Goal: Transaction & Acquisition: Download file/media

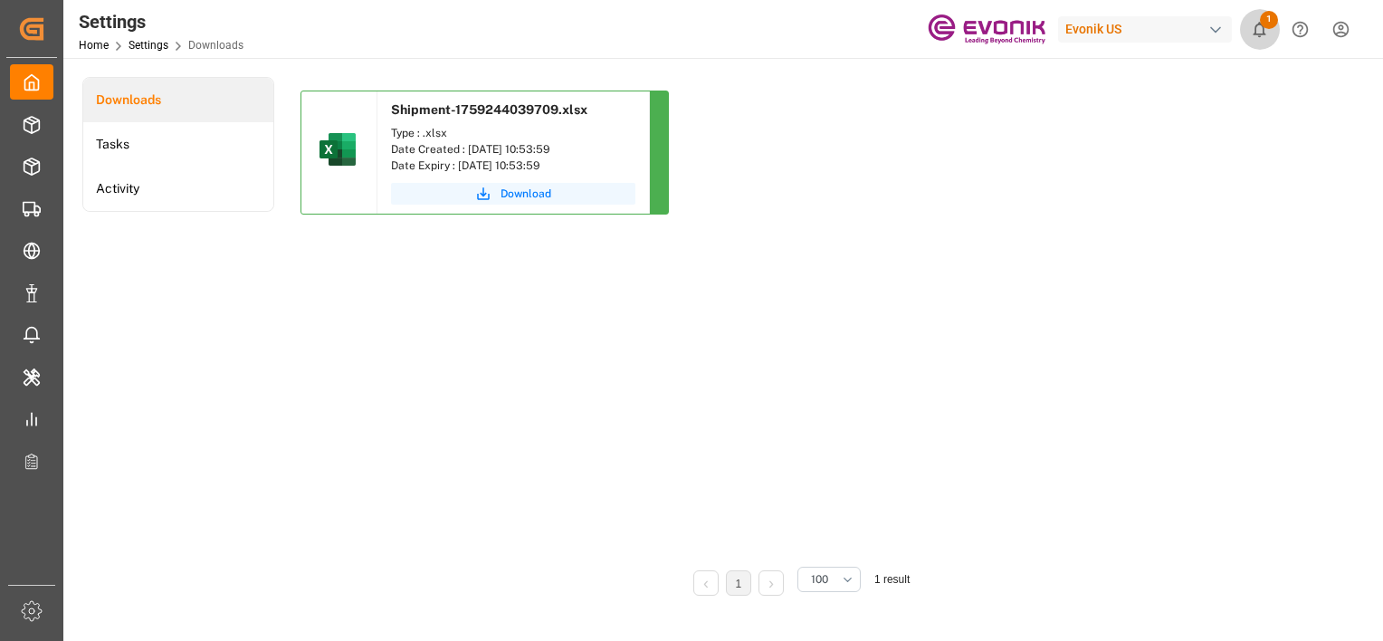
click at [1259, 36] on icon "show 1 new notifications" at bounding box center [1260, 29] width 13 height 15
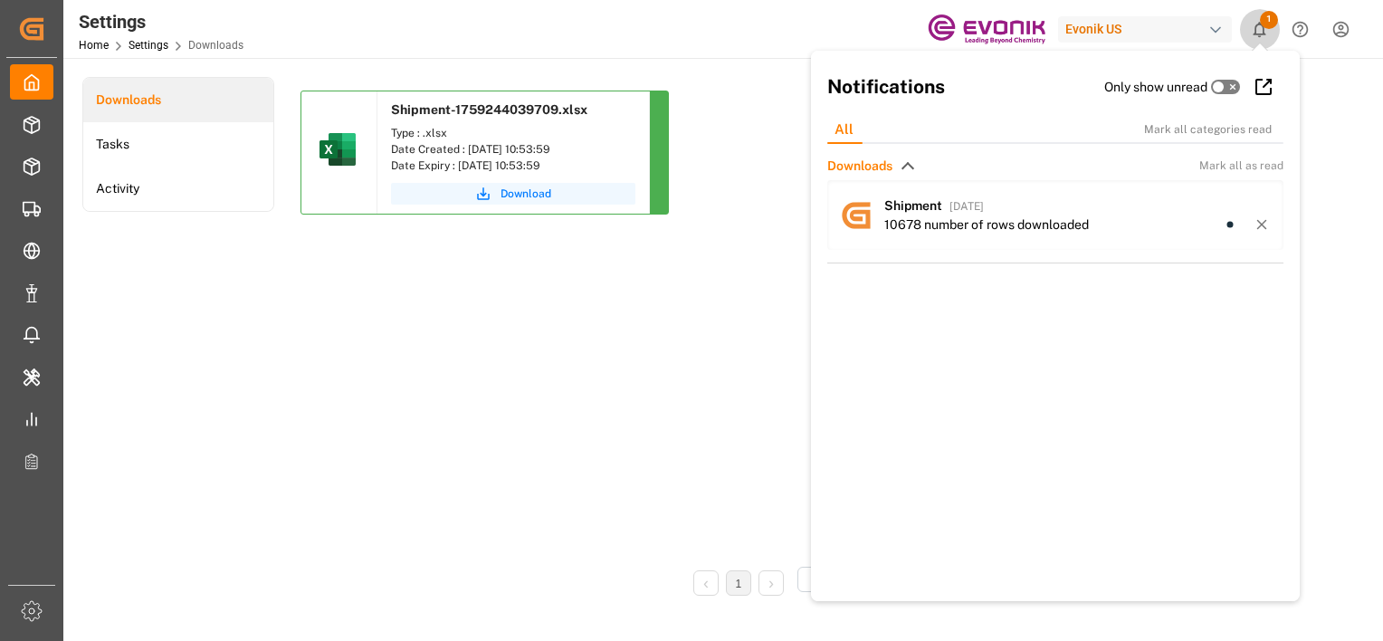
click at [1259, 36] on icon "show 1 new notifications" at bounding box center [1260, 29] width 13 height 15
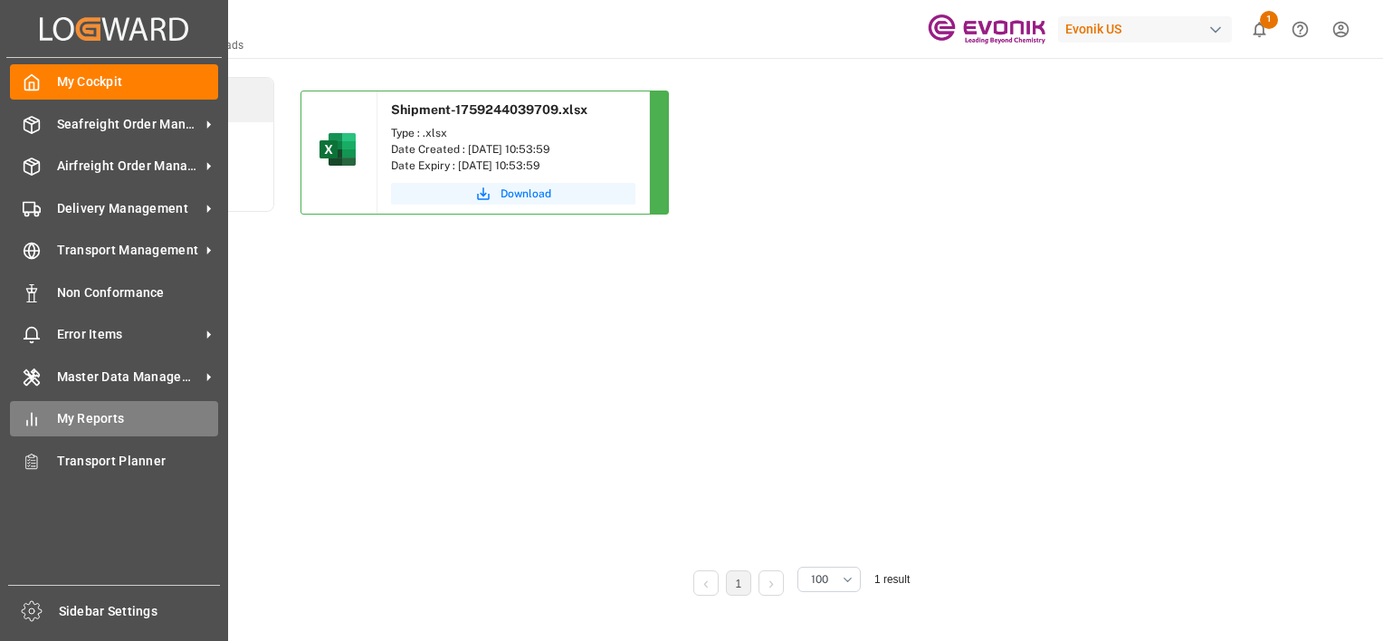
click at [73, 417] on span "My Reports" at bounding box center [138, 418] width 162 height 19
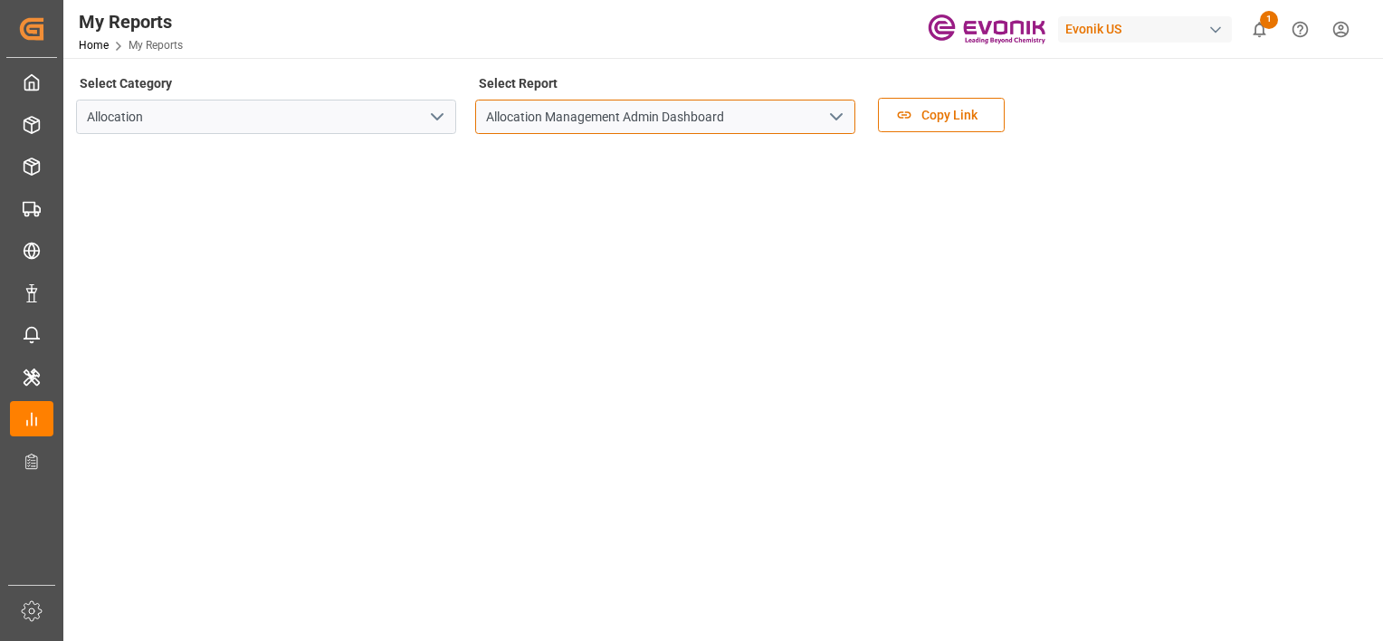
click at [691, 109] on input "Allocation Management Admin Dashboard" at bounding box center [665, 117] width 380 height 34
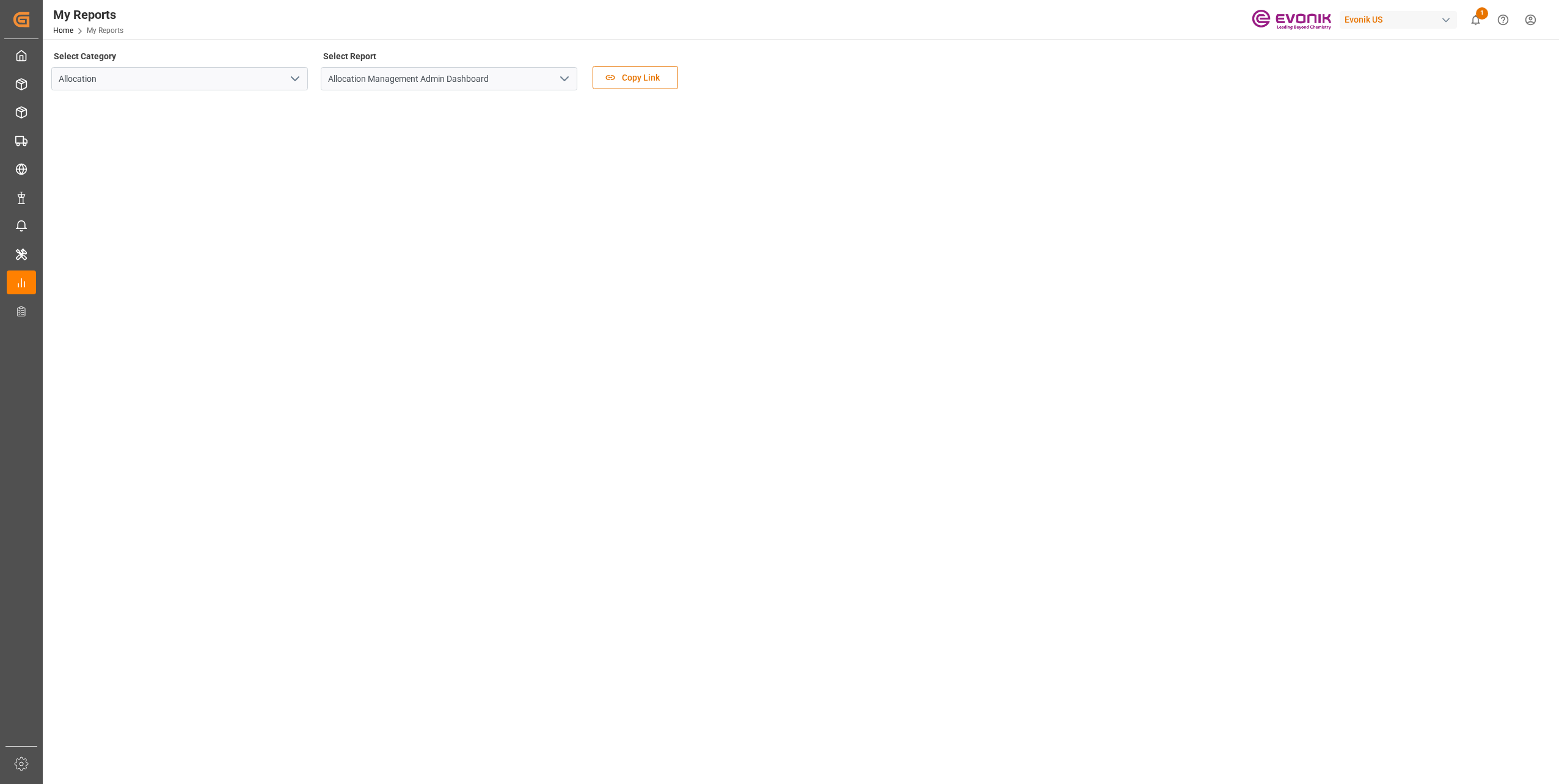
click at [565, 77] on icon "open menu" at bounding box center [564, 79] width 15 height 15
click at [275, 80] on input "Allocation" at bounding box center [180, 79] width 256 height 23
click at [300, 83] on icon "open menu" at bounding box center [295, 79] width 15 height 15
click at [95, 138] on div "Transport" at bounding box center [180, 133] width 255 height 28
click at [559, 78] on icon "open menu" at bounding box center [564, 79] width 15 height 15
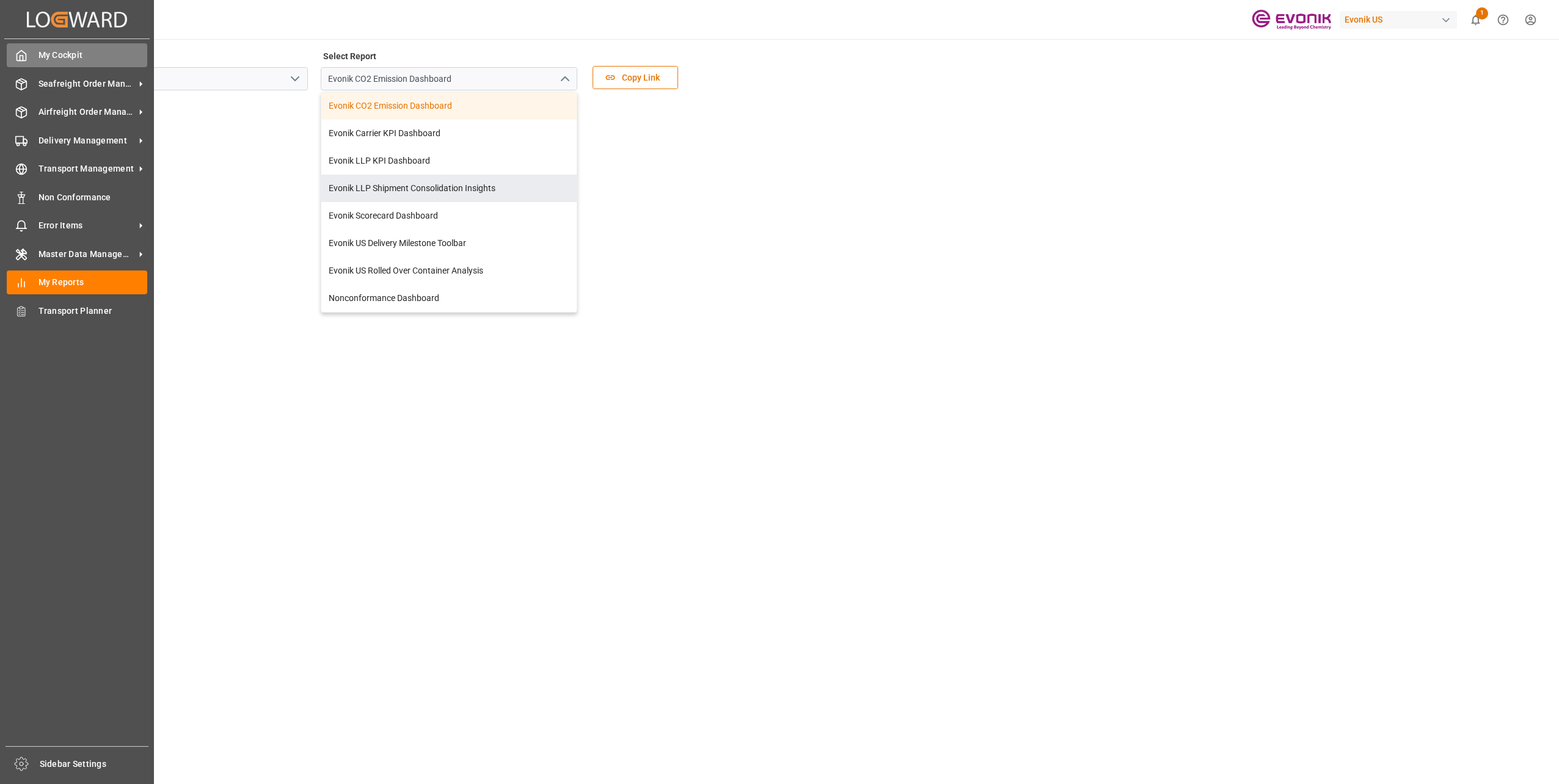
click at [67, 61] on div "My Cockpit My Cockpit" at bounding box center [77, 55] width 140 height 24
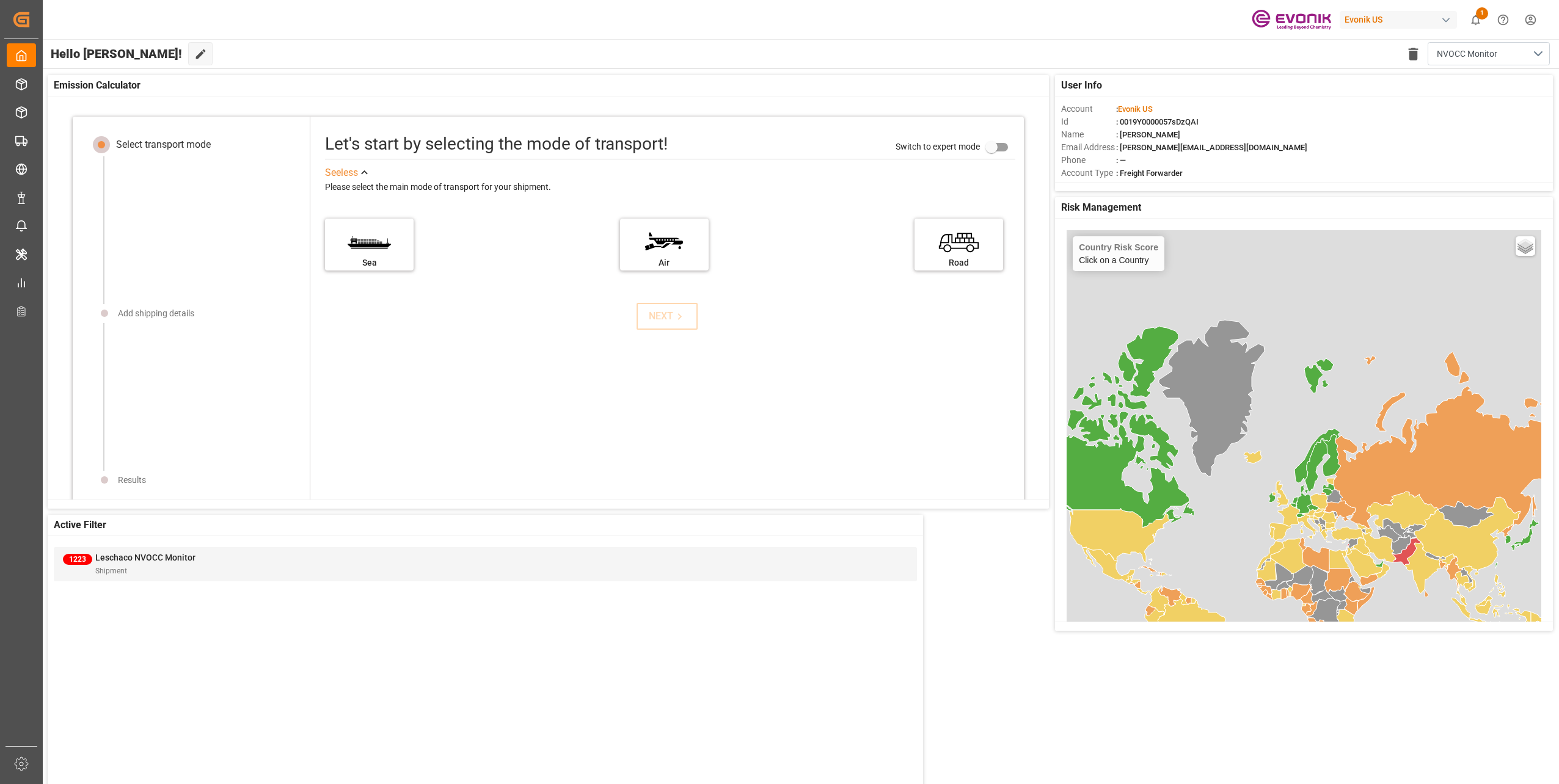
click at [166, 432] on div "Shipment" at bounding box center [145, 570] width 100 height 13
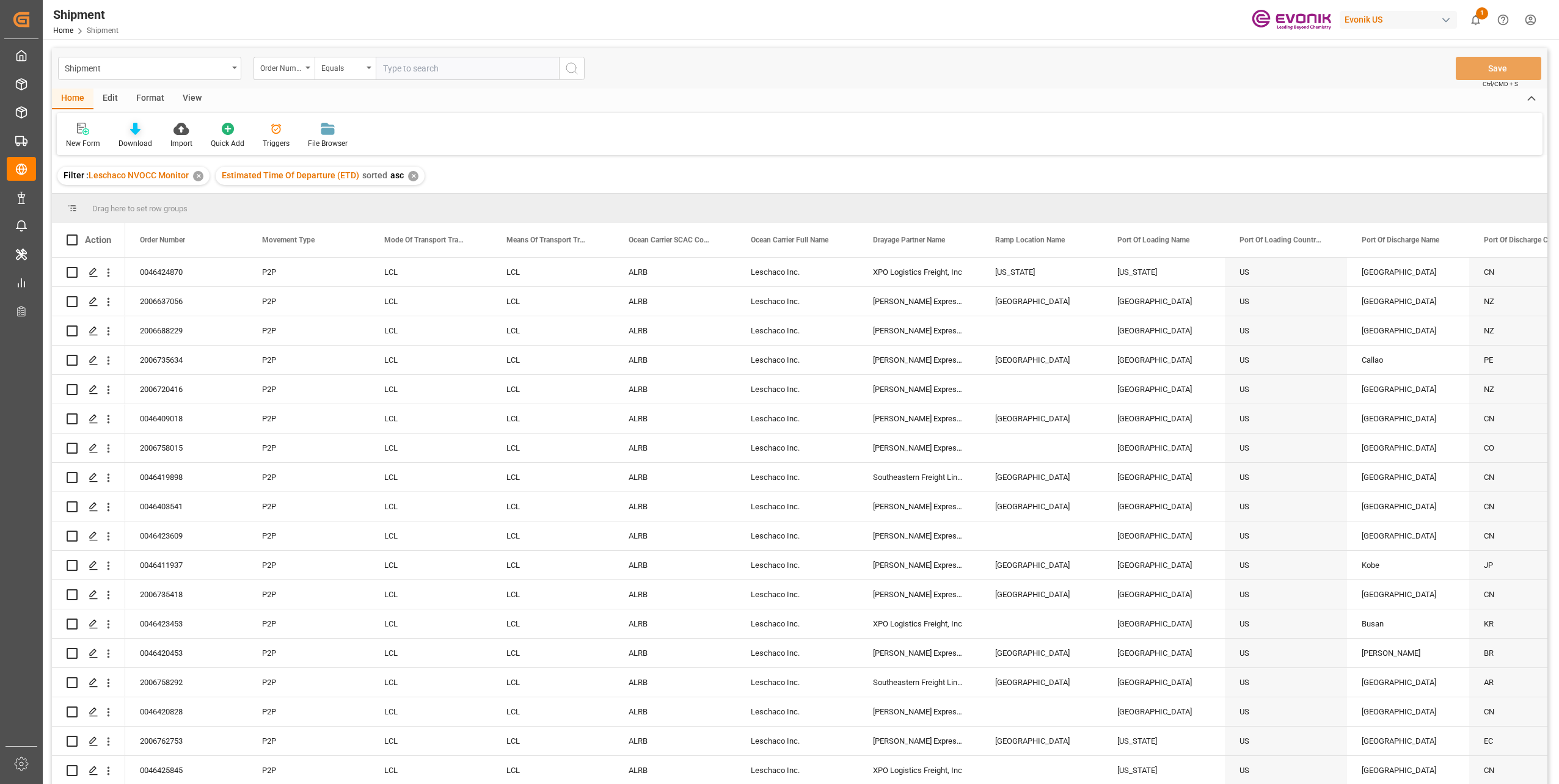
click at [140, 133] on div at bounding box center [136, 128] width 34 height 13
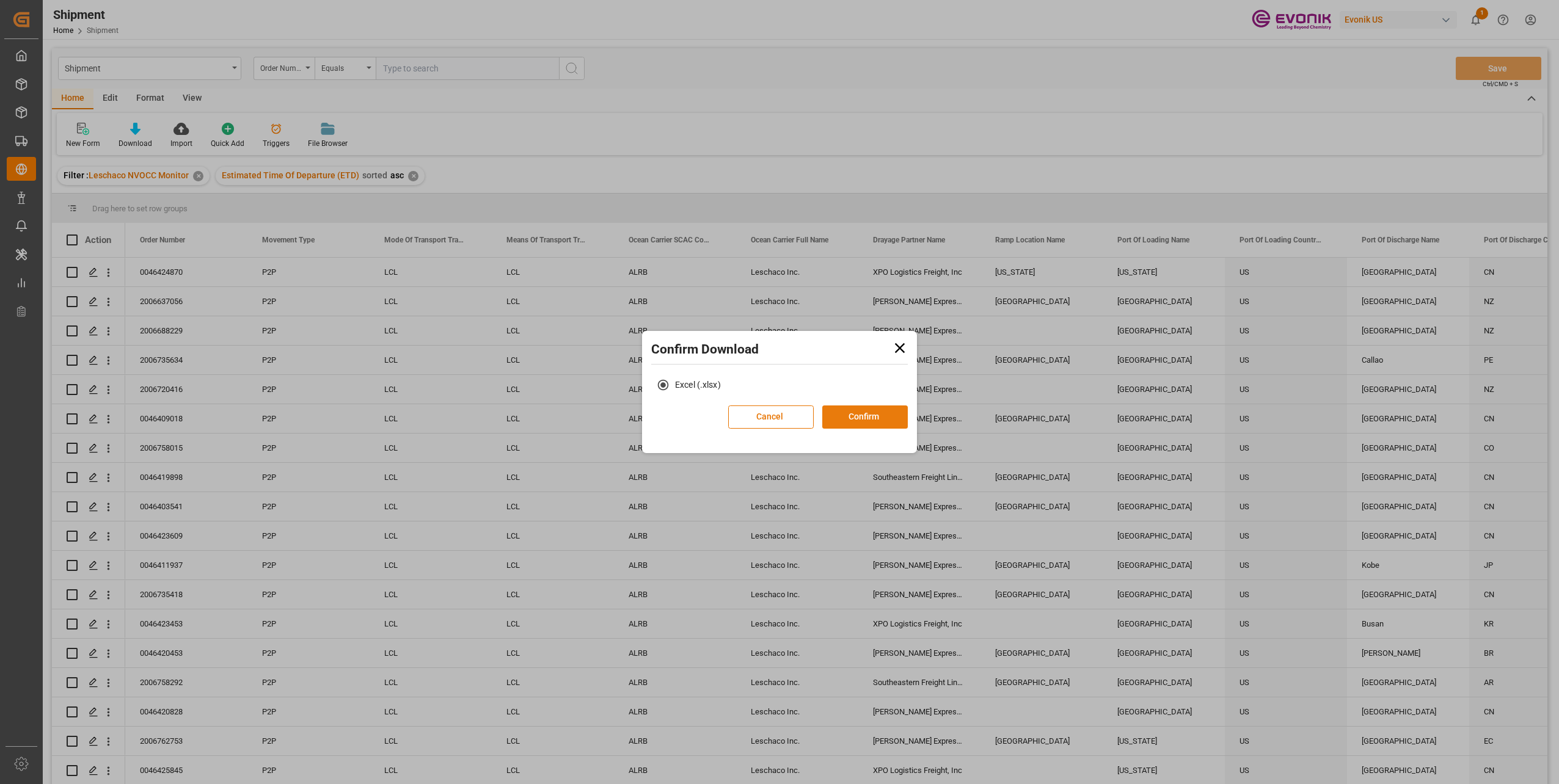
click at [848, 416] on button "Confirm" at bounding box center [865, 417] width 86 height 23
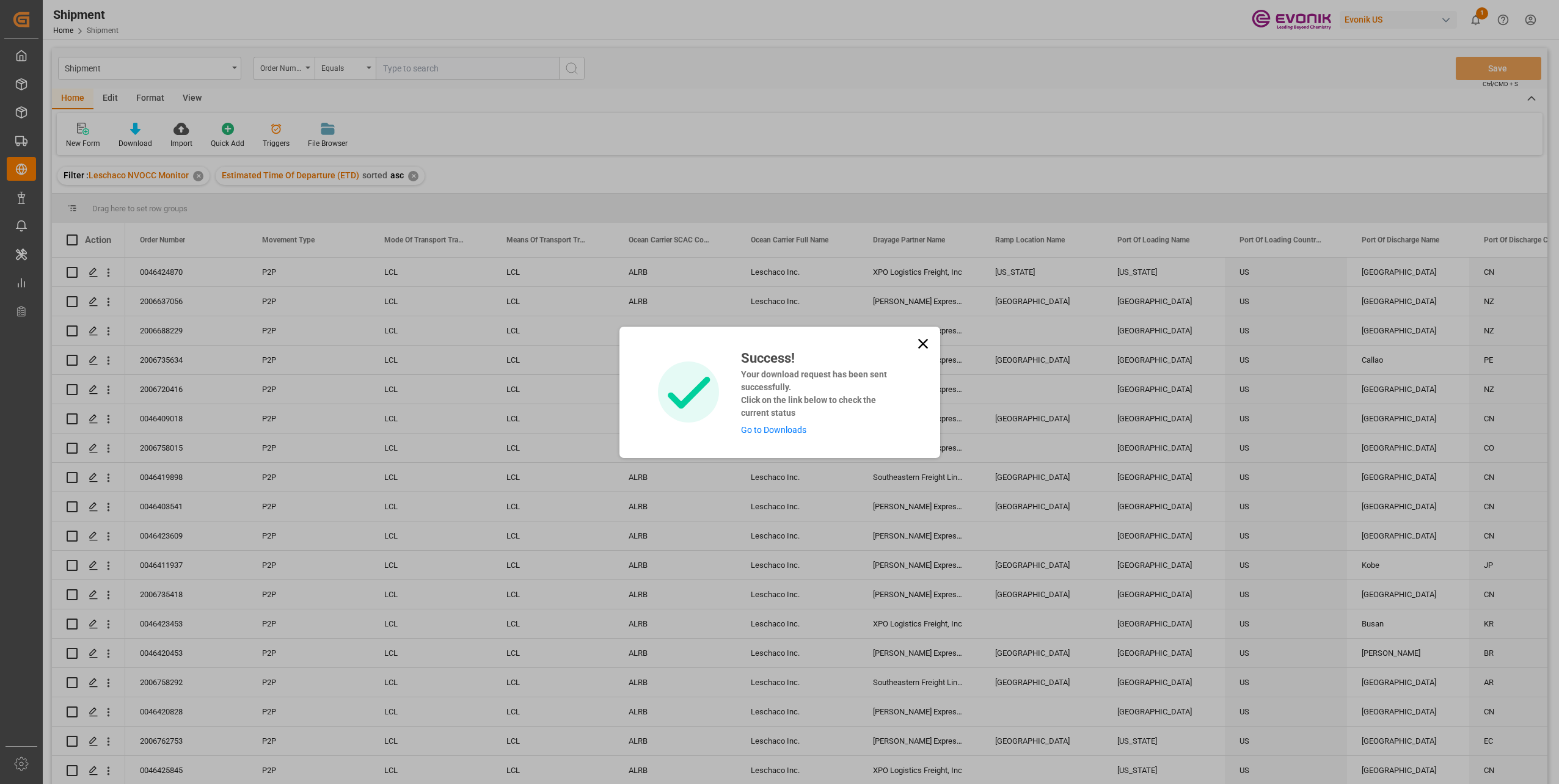
click at [788, 426] on link "Go to Downloads" at bounding box center [773, 430] width 65 height 9
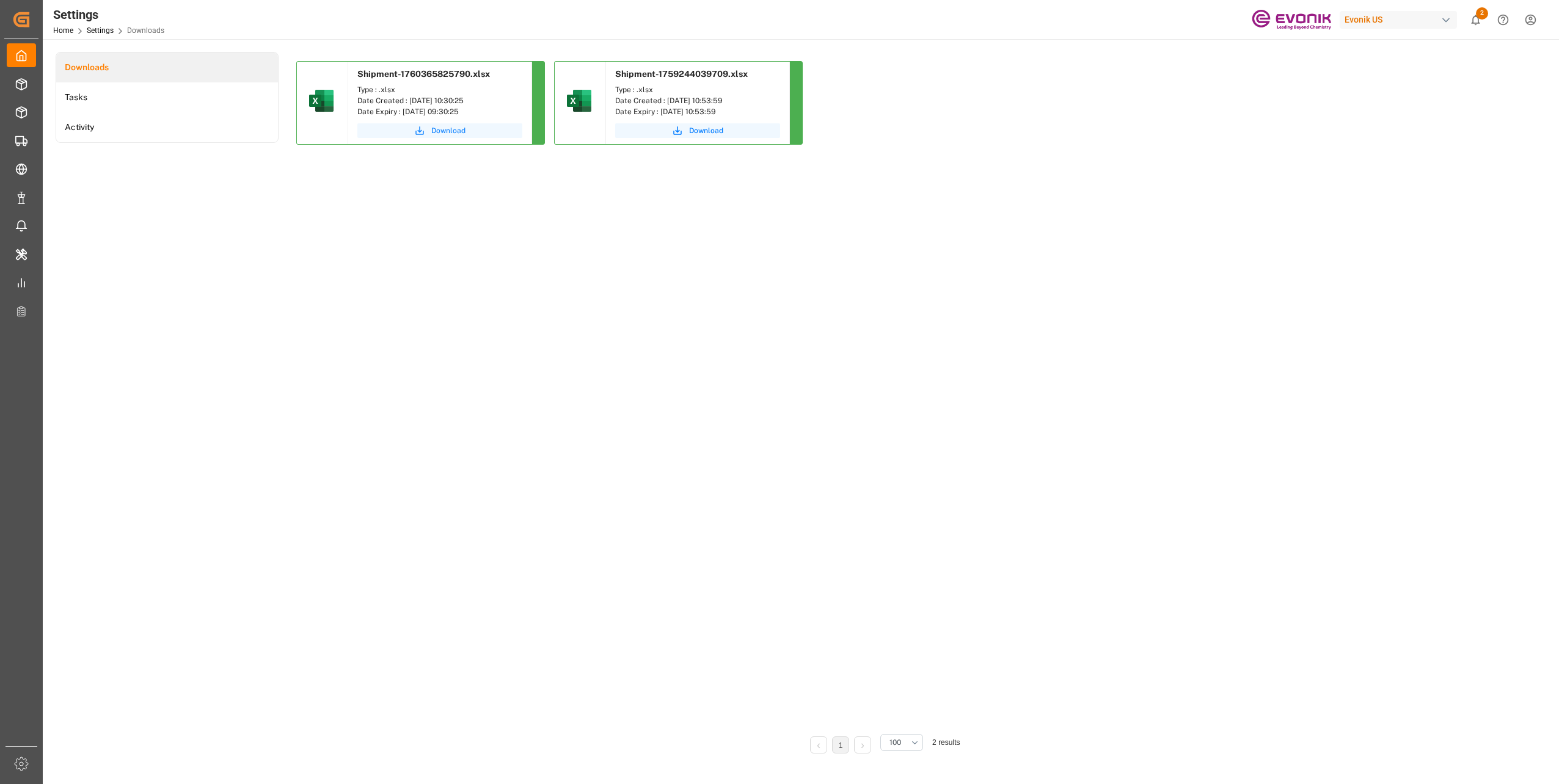
click at [422, 133] on icon "submit" at bounding box center [420, 131] width 11 height 11
